Goal: Information Seeking & Learning: Learn about a topic

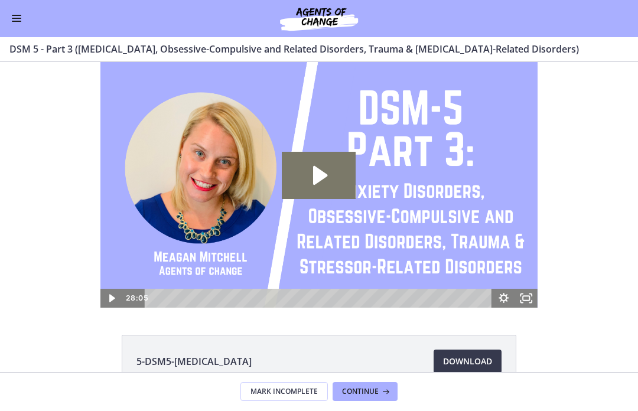
click at [11, 22] on button "Enable menu" at bounding box center [16, 19] width 14 height 14
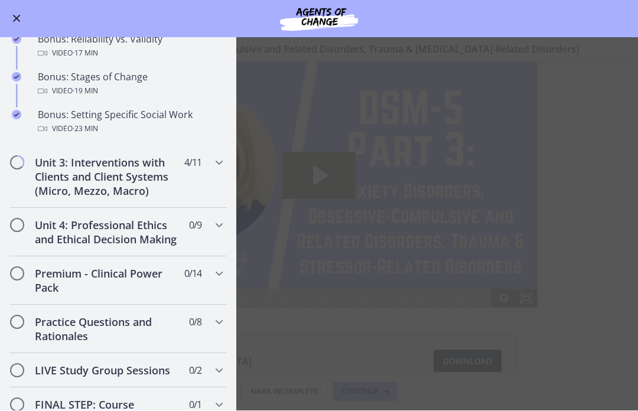
scroll to position [1021, 0]
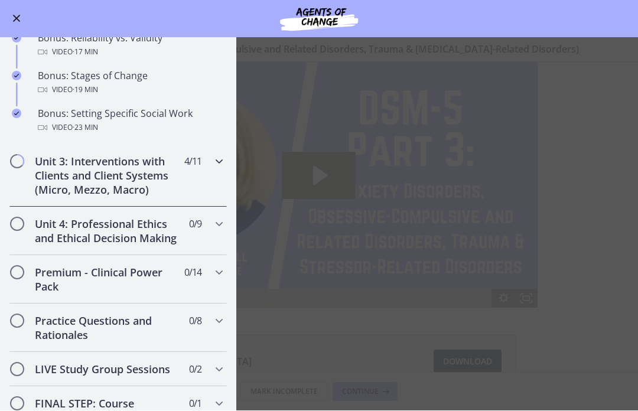
click at [216, 180] on div "Unit 3: Interventions with Clients and Client Systems (Micro, Mezzo, Macro) 4 /…" at bounding box center [117, 176] width 217 height 63
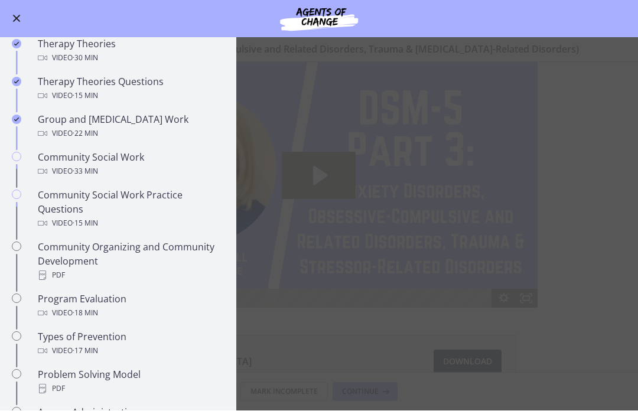
scroll to position [484, 0]
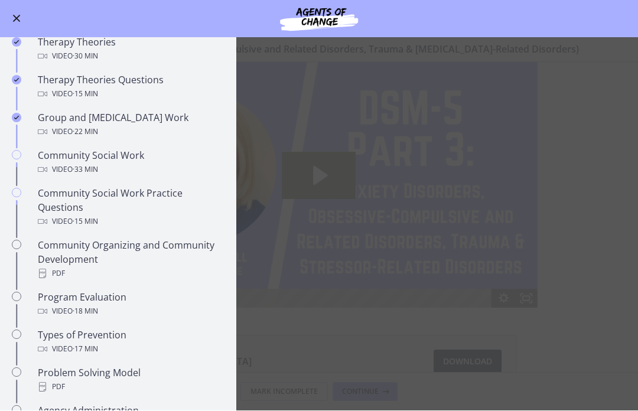
click at [137, 165] on div "Video · 33 min" at bounding box center [130, 170] width 184 height 14
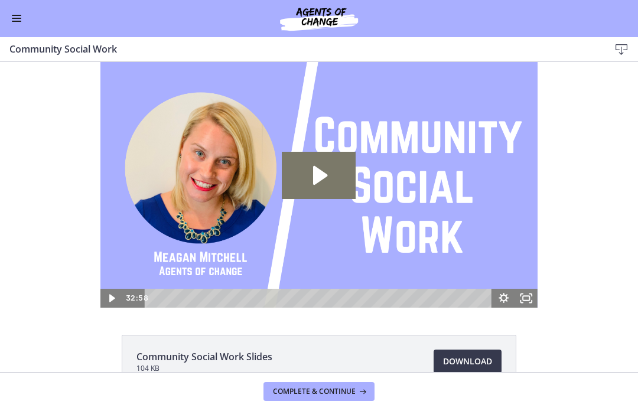
click at [316, 176] on icon "Play Video: cbe5qimtov91j64ic0dg.mp4" at bounding box center [320, 175] width 14 height 19
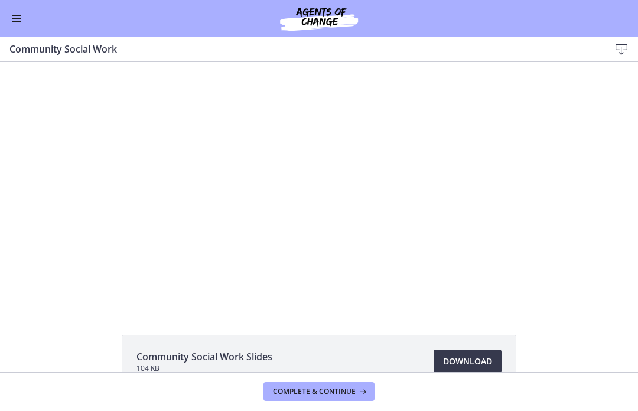
click at [418, 184] on div at bounding box center [318, 185] width 437 height 246
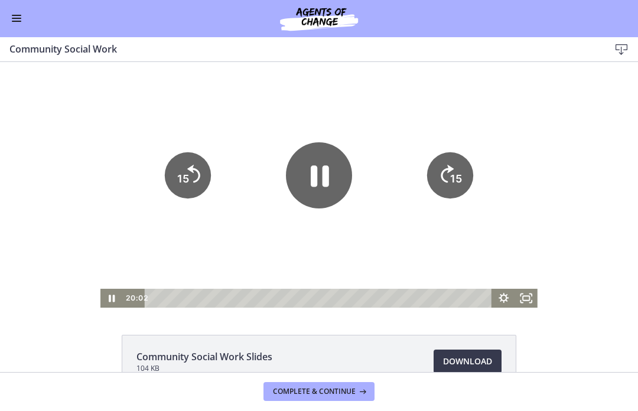
click at [323, 187] on icon "Pause" at bounding box center [319, 175] width 66 height 66
click at [320, 179] on icon "Play Video" at bounding box center [319, 175] width 17 height 23
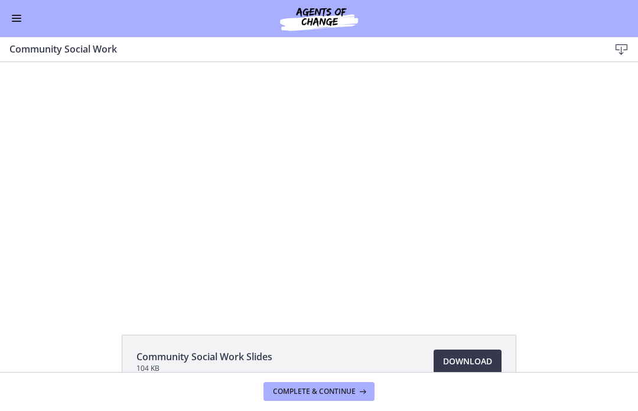
click at [349, 197] on div at bounding box center [318, 185] width 437 height 246
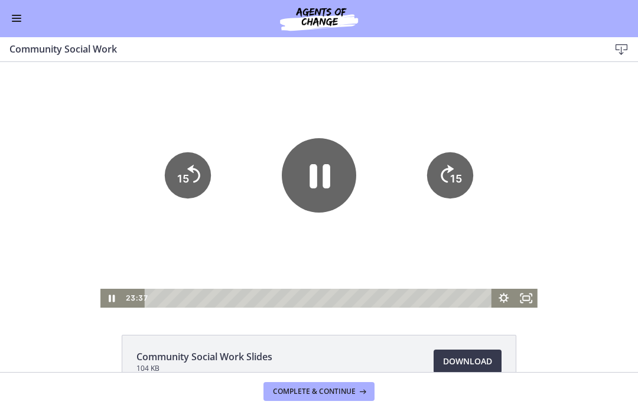
click at [332, 190] on icon "Pause" at bounding box center [319, 175] width 74 height 74
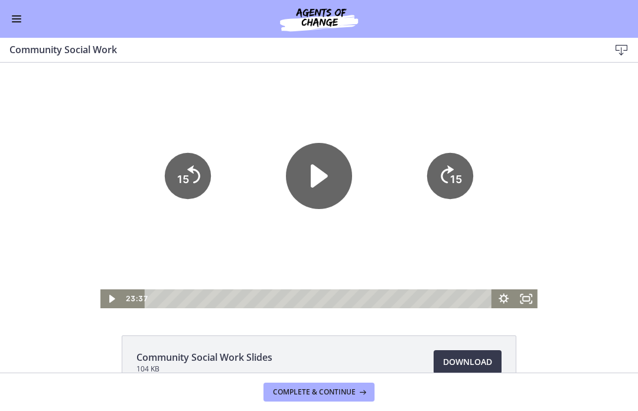
click at [324, 168] on icon "Play Video" at bounding box center [319, 176] width 66 height 66
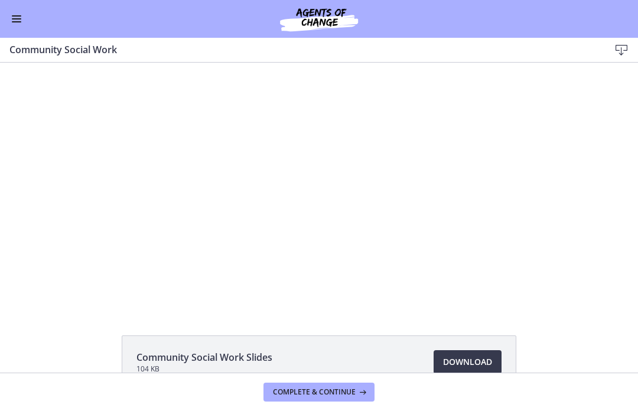
click at [215, 174] on div at bounding box center [318, 186] width 437 height 246
click at [563, 255] on div "Tap for sound @keyframes VOLUME_SMALL_WAVE_FLASH { 0% { opacity: 0; } 33% { opa…" at bounding box center [319, 186] width 638 height 246
click at [355, 197] on div at bounding box center [318, 186] width 437 height 246
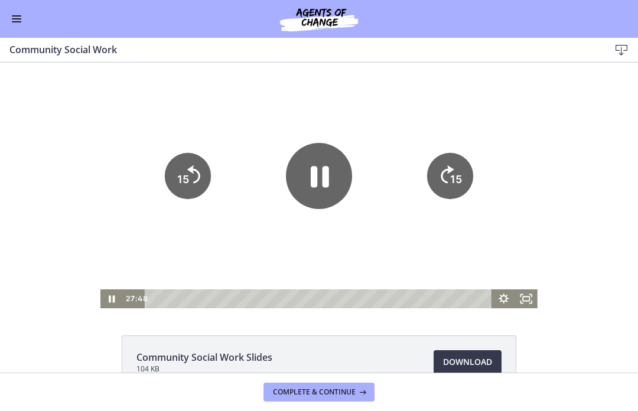
click at [326, 186] on icon "Pause" at bounding box center [320, 176] width 18 height 21
click at [456, 174] on tspan "15" at bounding box center [456, 179] width 12 height 12
click at [456, 177] on tspan "15" at bounding box center [456, 179] width 12 height 12
click at [183, 182] on tspan "15" at bounding box center [183, 179] width 12 height 12
click at [188, 165] on icon "15" at bounding box center [188, 175] width 46 height 46
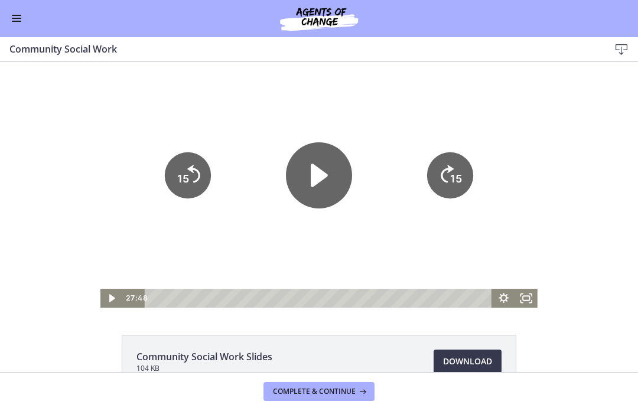
click at [329, 171] on icon "Play Video" at bounding box center [319, 175] width 66 height 66
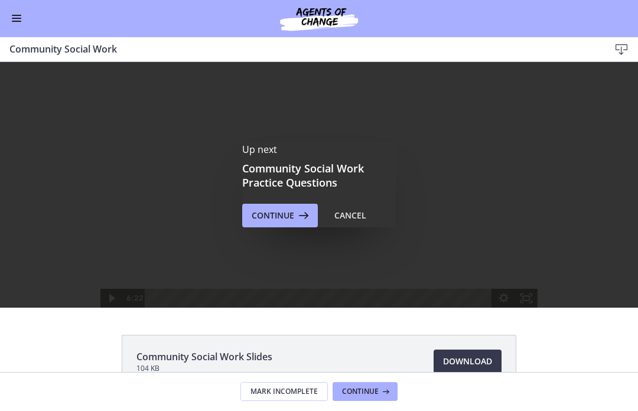
click at [348, 215] on div "Cancel" at bounding box center [351, 216] width 32 height 14
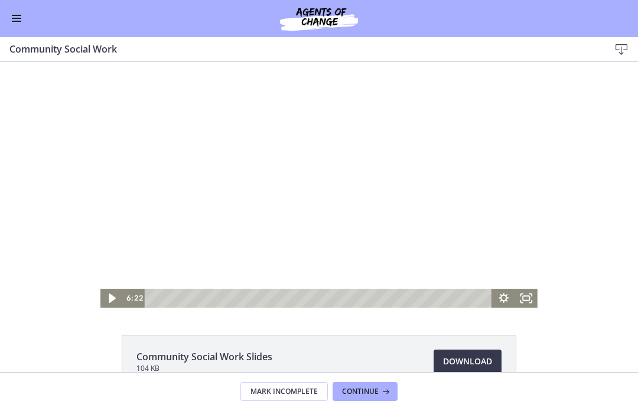
click at [111, 297] on icon "Play Video" at bounding box center [112, 298] width 7 height 9
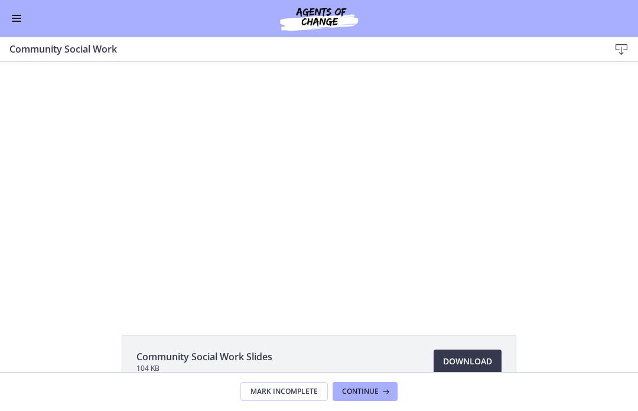
click at [264, 264] on div at bounding box center [318, 185] width 437 height 246
click at [373, 211] on div at bounding box center [318, 185] width 437 height 246
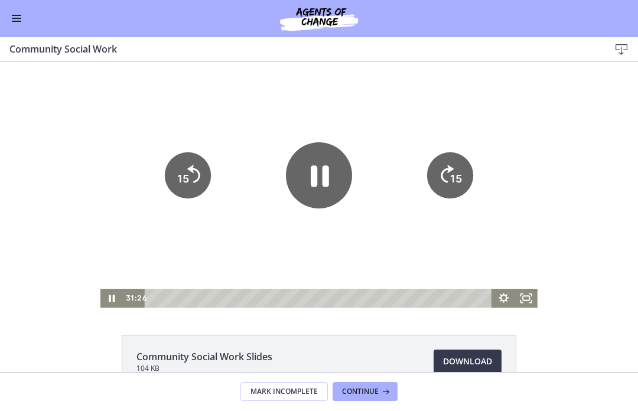
click at [324, 184] on icon "Pause" at bounding box center [320, 175] width 18 height 21
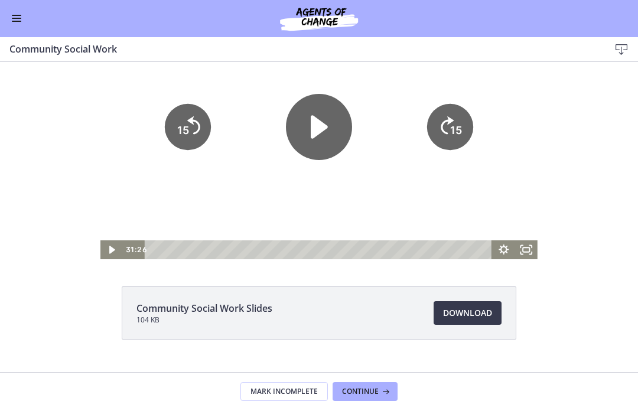
click at [326, 137] on icon "Play Video" at bounding box center [319, 127] width 66 height 66
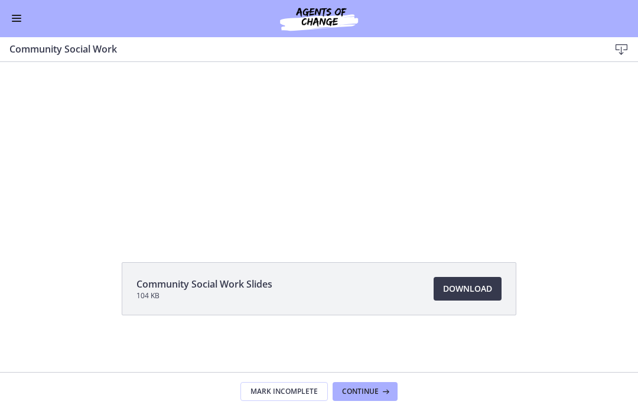
click at [561, 124] on div "Tap for sound @keyframes VOLUME_SMALL_WAVE_FLASH { 0% { opacity: 0; } 33% { opa…" at bounding box center [319, 112] width 638 height 246
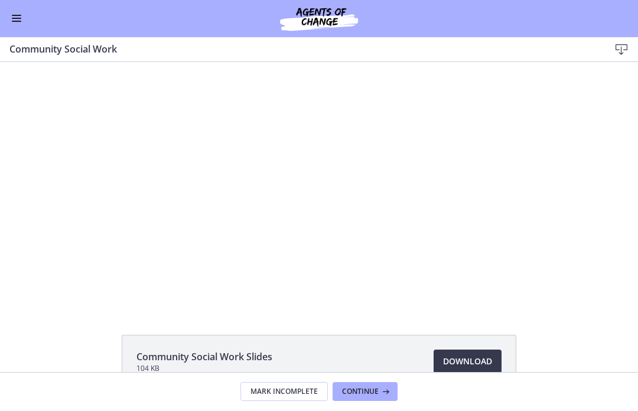
scroll to position [0, 0]
click at [423, 225] on div at bounding box center [318, 185] width 437 height 246
click at [424, 215] on div at bounding box center [318, 185] width 437 height 246
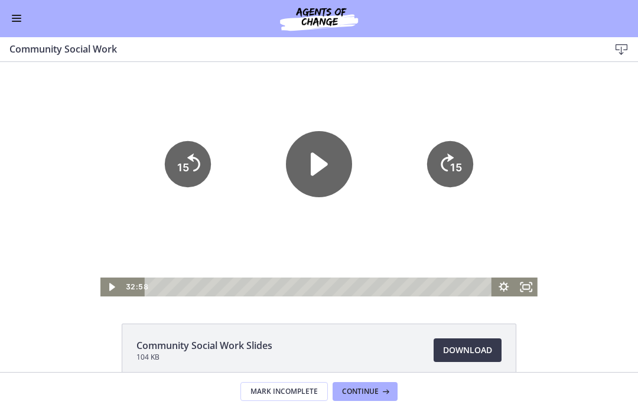
click at [363, 391] on span "Continue" at bounding box center [360, 392] width 37 height 9
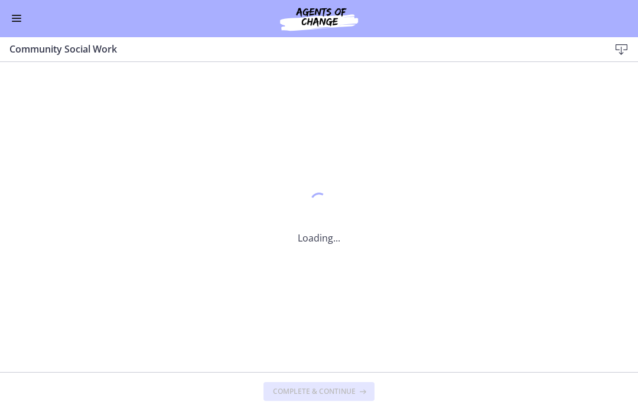
scroll to position [0, 0]
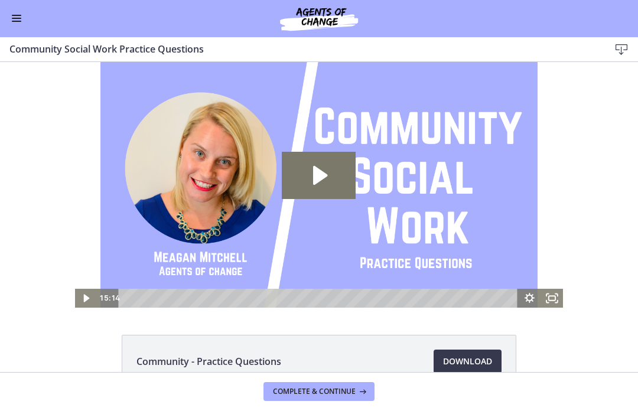
scroll to position [22, 0]
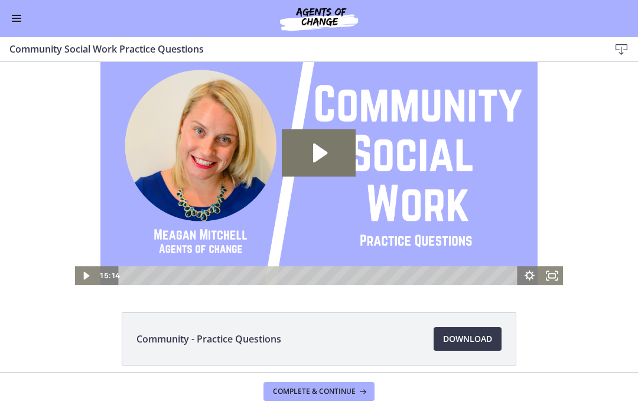
click at [314, 159] on icon "Play Video: cbe5sb9t4o1cl02sigug.mp4" at bounding box center [320, 153] width 14 height 19
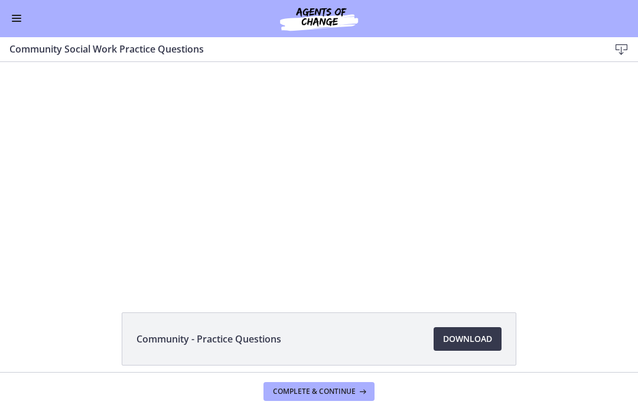
click at [323, 195] on div at bounding box center [319, 163] width 489 height 246
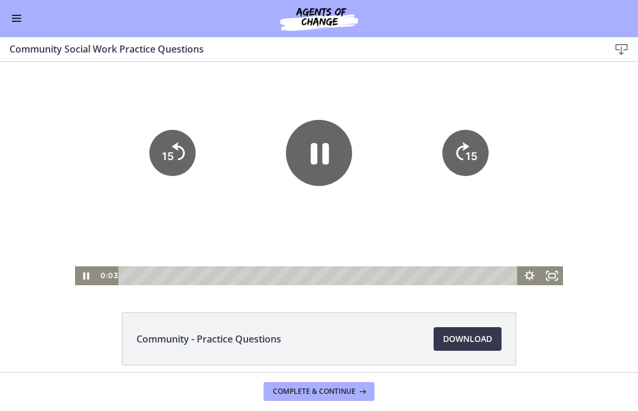
click at [314, 159] on icon "Pause" at bounding box center [320, 153] width 18 height 21
click at [465, 333] on span "Download Opens in a new window" at bounding box center [467, 340] width 49 height 14
click at [329, 160] on icon "Play Video" at bounding box center [319, 153] width 74 height 74
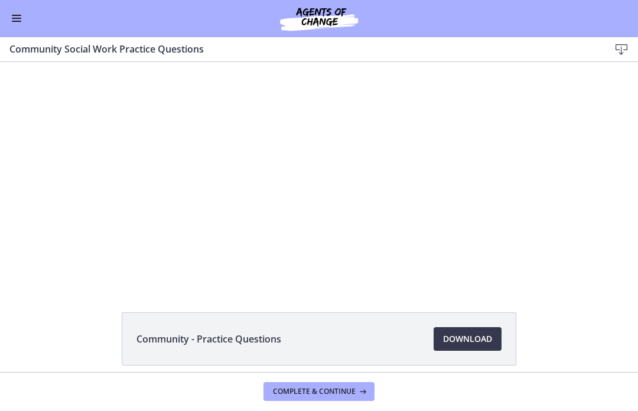
click at [314, 392] on span "Complete & continue" at bounding box center [314, 392] width 83 height 9
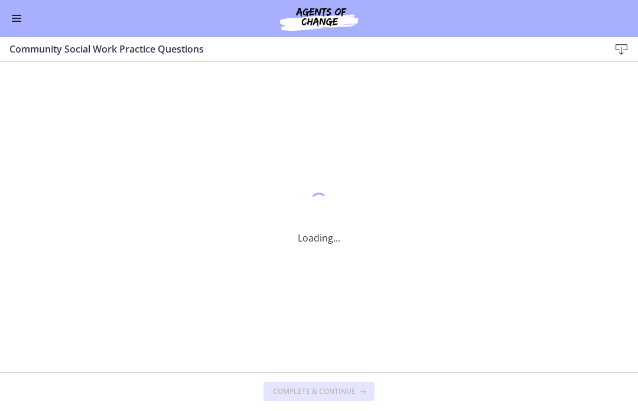
scroll to position [0, 0]
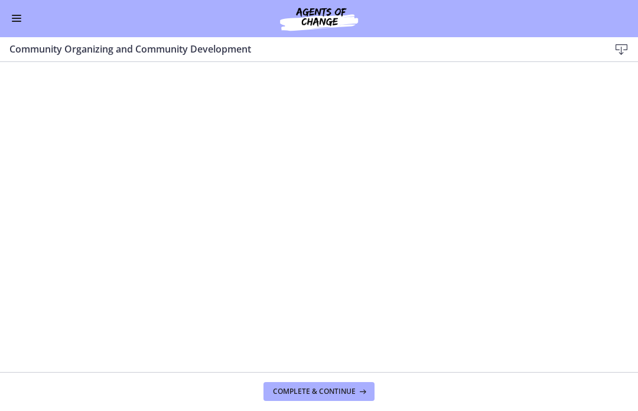
click at [21, 12] on button "Enable menu" at bounding box center [16, 19] width 14 height 14
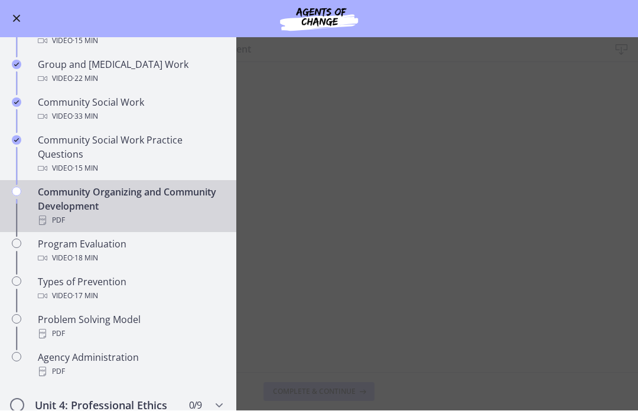
scroll to position [534, 0]
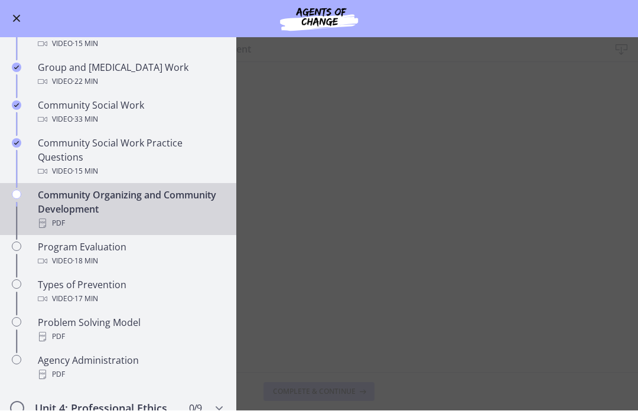
click at [363, 119] on main "Community Organizing and Community Development Download Enable fullscreen Compl…" at bounding box center [319, 225] width 638 height 374
click at [139, 217] on div "PDF" at bounding box center [130, 224] width 184 height 14
